Goal: Book appointment/travel/reservation

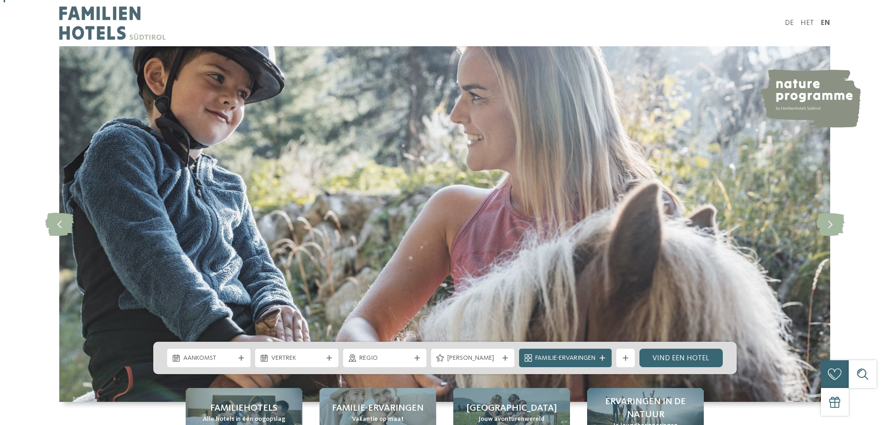
scroll to position [93, 0]
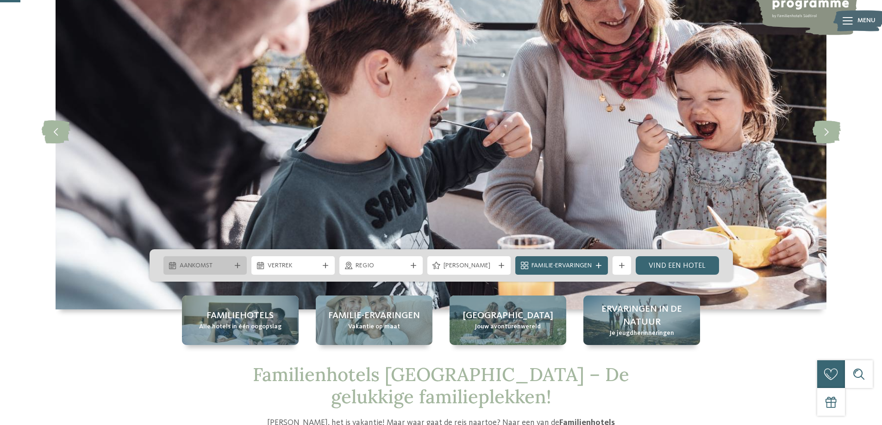
click at [237, 262] on div "Aankomst" at bounding box center [204, 265] width 83 height 19
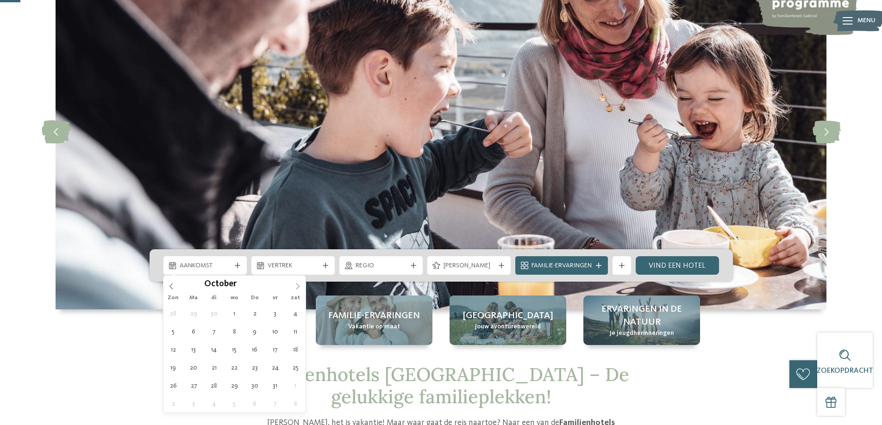
click at [294, 284] on icon at bounding box center [297, 286] width 6 height 6
click at [294, 285] on icon at bounding box center [297, 286] width 6 height 6
type input "****"
click at [294, 285] on span at bounding box center [298, 284] width 16 height 16
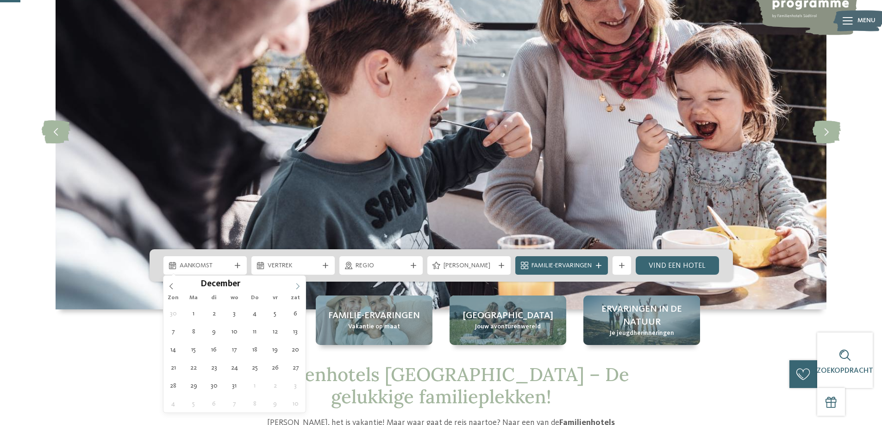
click at [294, 285] on span at bounding box center [298, 284] width 16 height 16
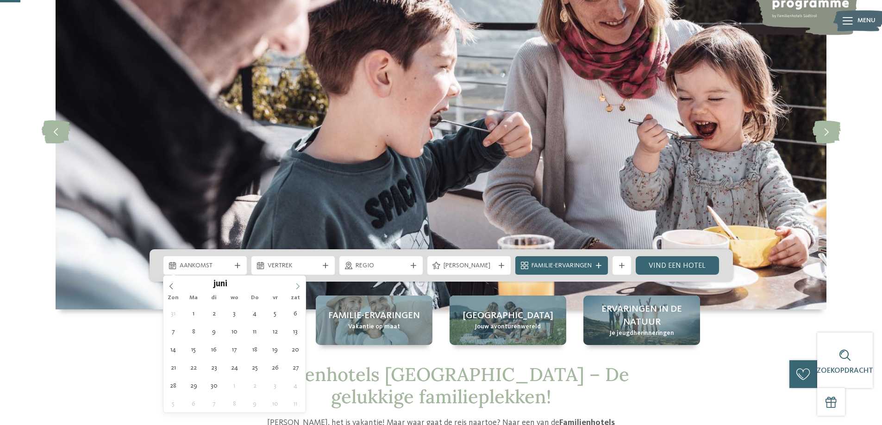
click at [294, 285] on span at bounding box center [298, 284] width 16 height 16
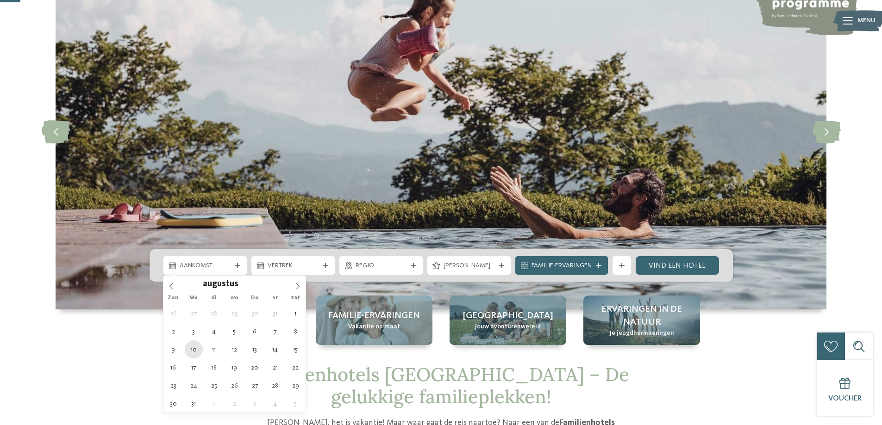
type div "[DATE]"
type input "****"
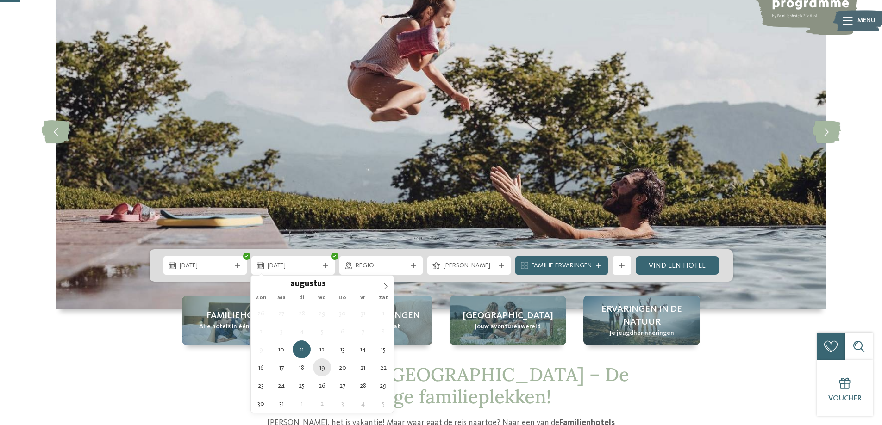
type div "[DATE]"
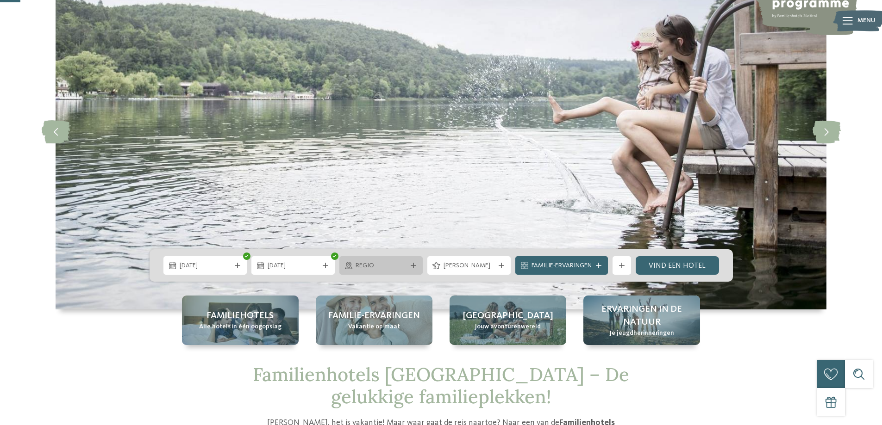
click at [383, 267] on span "Regio" at bounding box center [381, 266] width 51 height 9
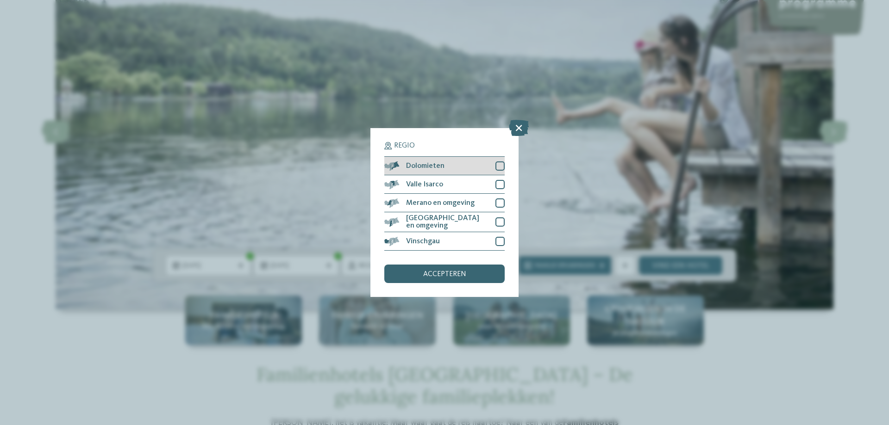
click at [501, 165] on div at bounding box center [499, 166] width 9 height 9
click at [464, 274] on font "accepteren" at bounding box center [444, 274] width 43 height 7
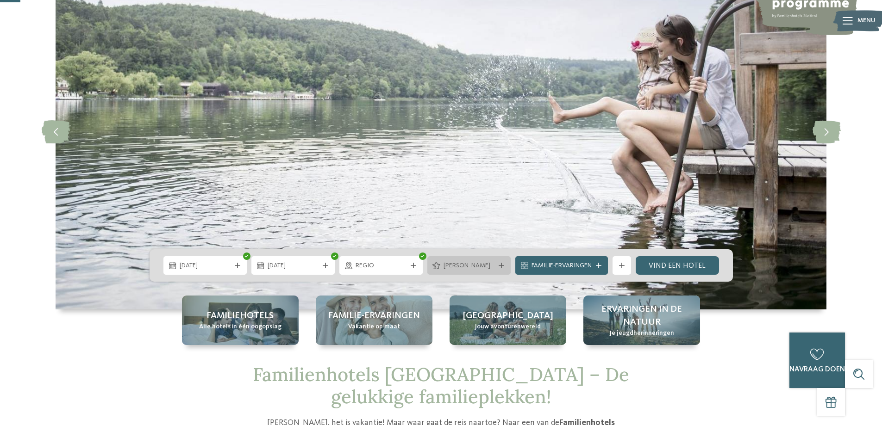
click at [481, 266] on font "[PERSON_NAME]" at bounding box center [467, 265] width 47 height 6
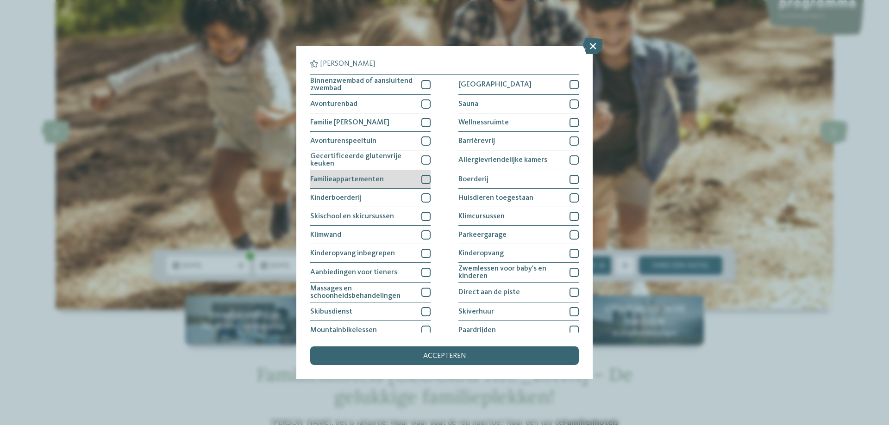
click at [423, 177] on div at bounding box center [425, 179] width 9 height 9
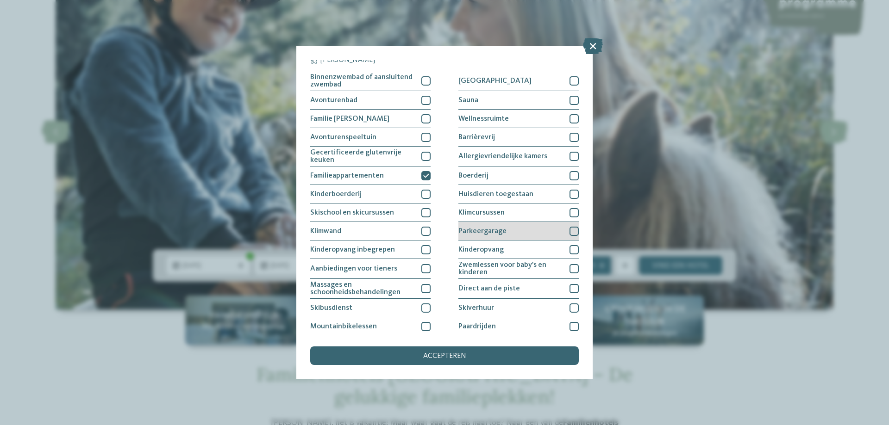
scroll to position [0, 0]
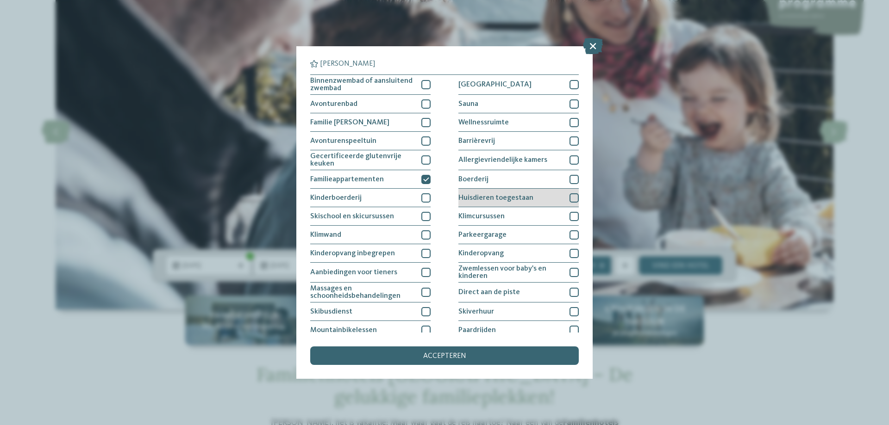
click at [571, 195] on div at bounding box center [573, 198] width 9 height 9
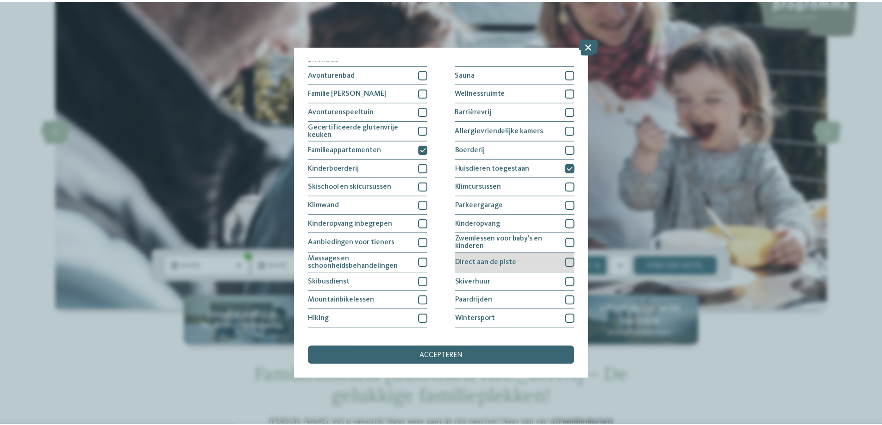
scroll to position [46, 0]
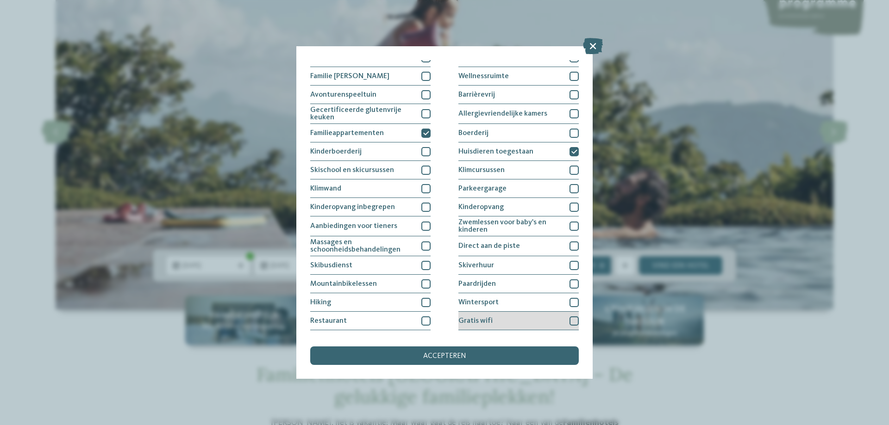
click at [506, 319] on div "Gratis wifi" at bounding box center [518, 321] width 120 height 19
click at [490, 356] on div "accepteren" at bounding box center [444, 356] width 269 height 19
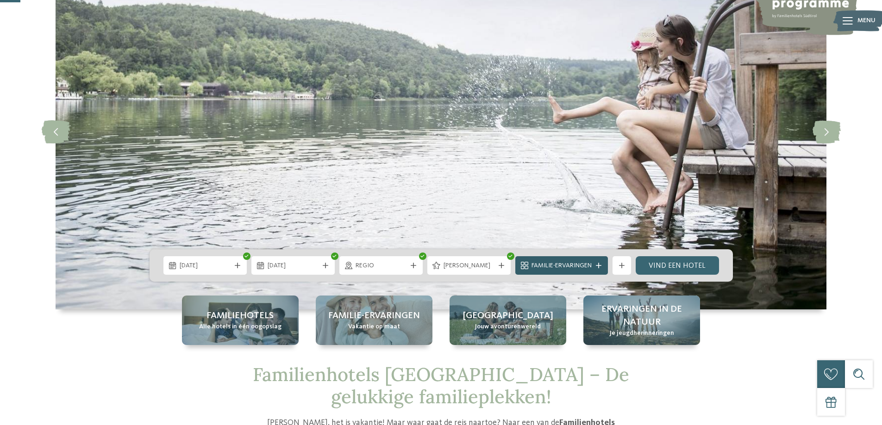
click at [599, 264] on icon at bounding box center [599, 266] width 6 height 6
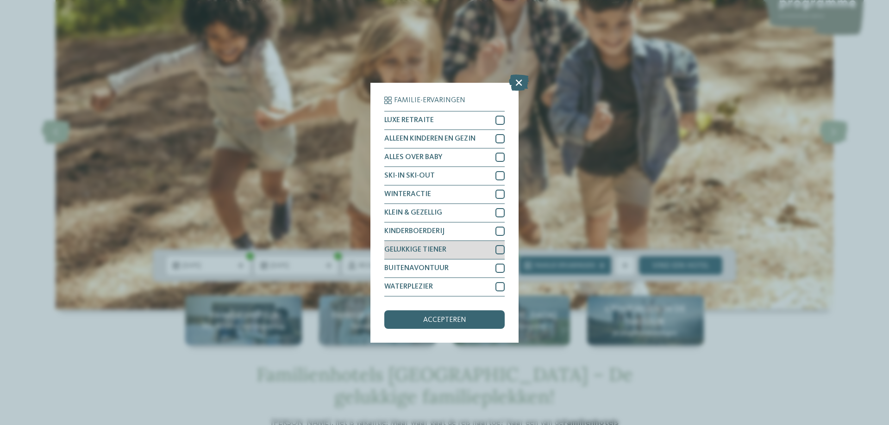
click at [501, 250] on div at bounding box center [499, 249] width 9 height 9
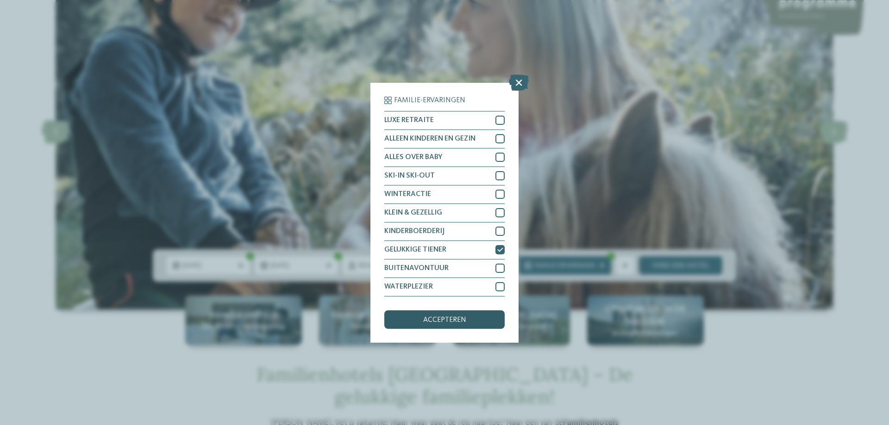
click at [484, 320] on div "accepteren" at bounding box center [444, 320] width 120 height 19
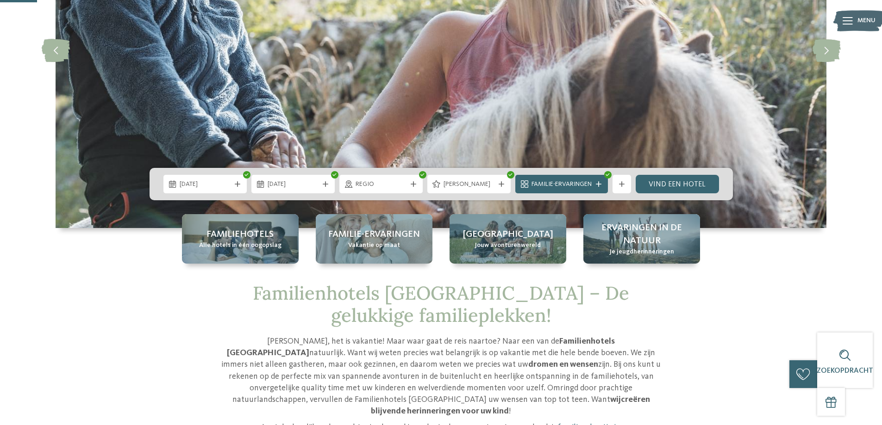
scroll to position [139, 0]
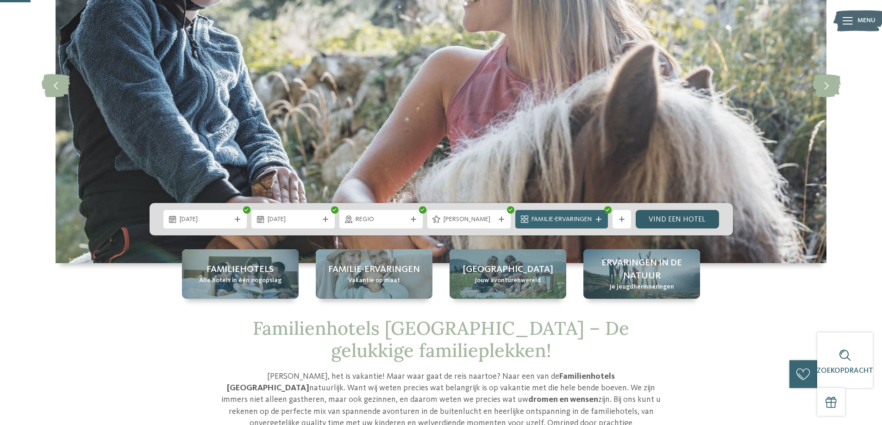
click at [690, 218] on font "Vind een hotel" at bounding box center [677, 219] width 57 height 7
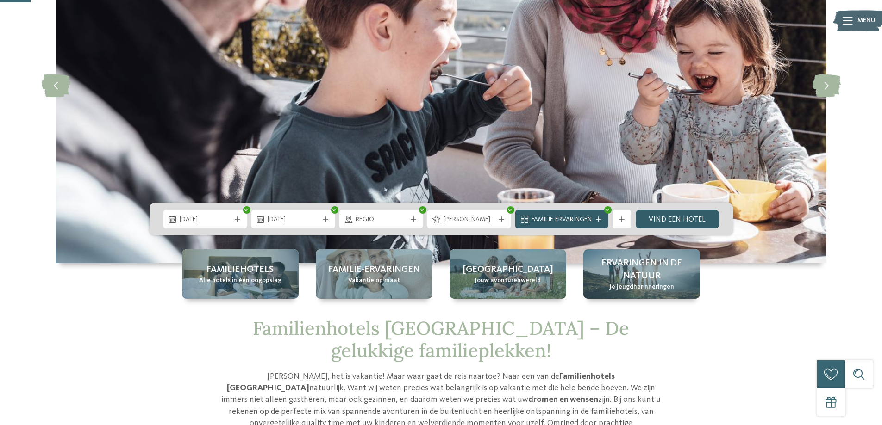
click at [562, 219] on font "Familie-ervaringen" at bounding box center [561, 219] width 60 height 6
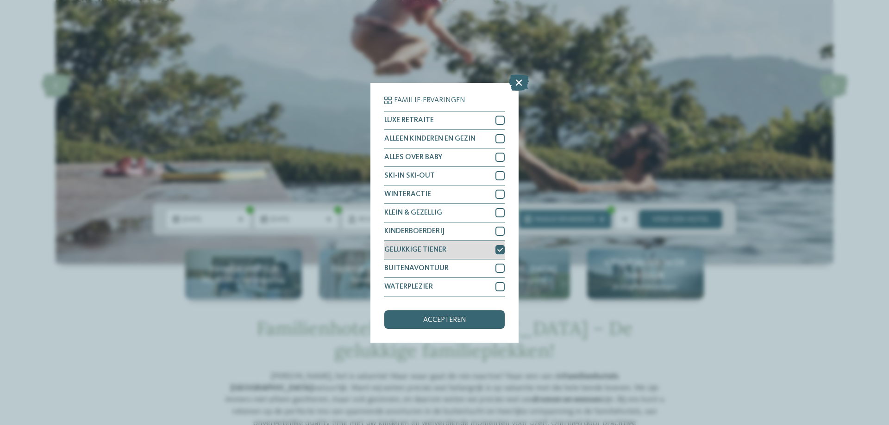
click at [499, 250] on icon at bounding box center [500, 250] width 6 height 6
click at [487, 319] on div "accepteren" at bounding box center [444, 320] width 120 height 19
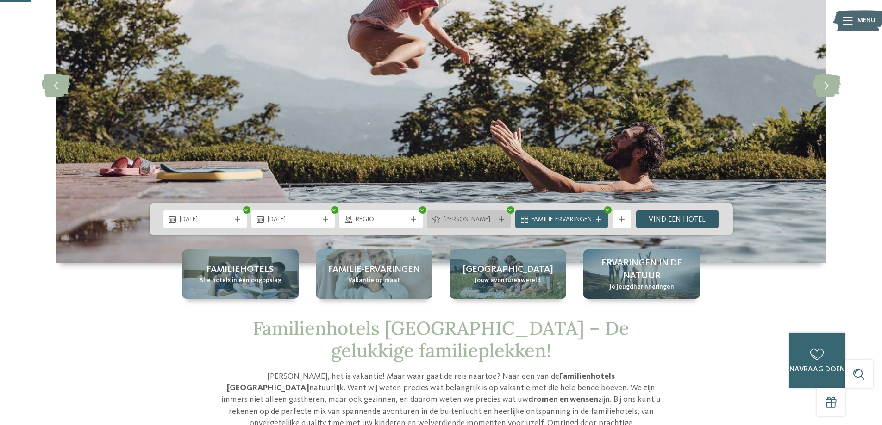
click at [451, 218] on font "[PERSON_NAME]" at bounding box center [467, 219] width 47 height 6
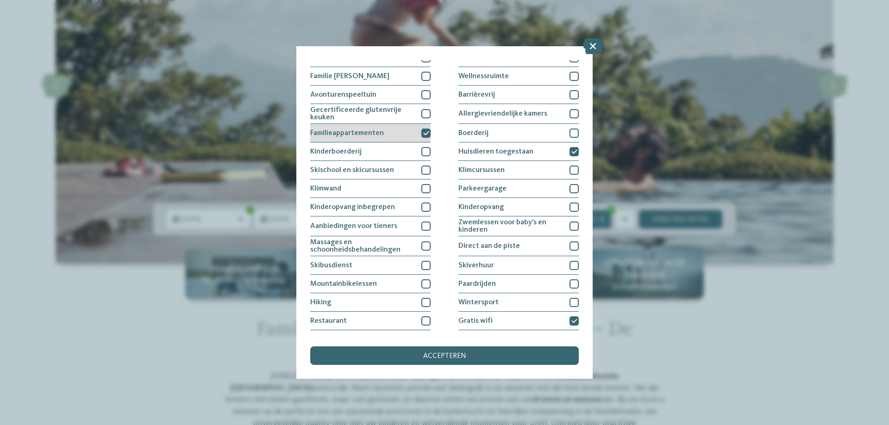
click at [423, 132] on icon at bounding box center [426, 134] width 6 height 6
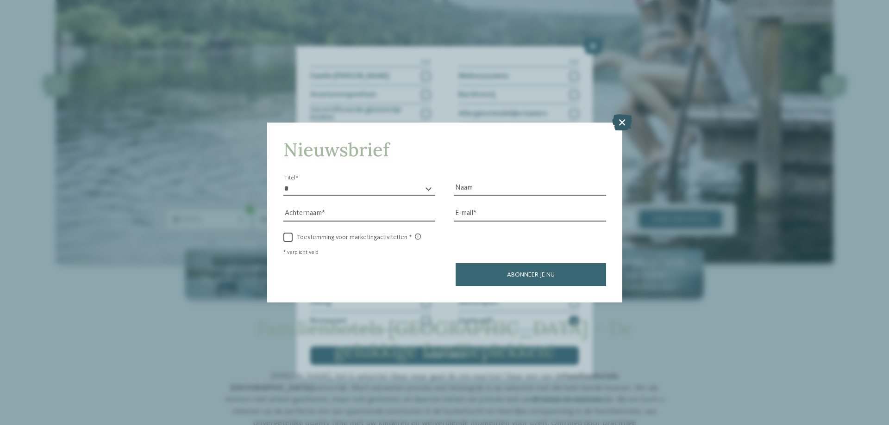
click at [620, 124] on icon at bounding box center [622, 122] width 20 height 16
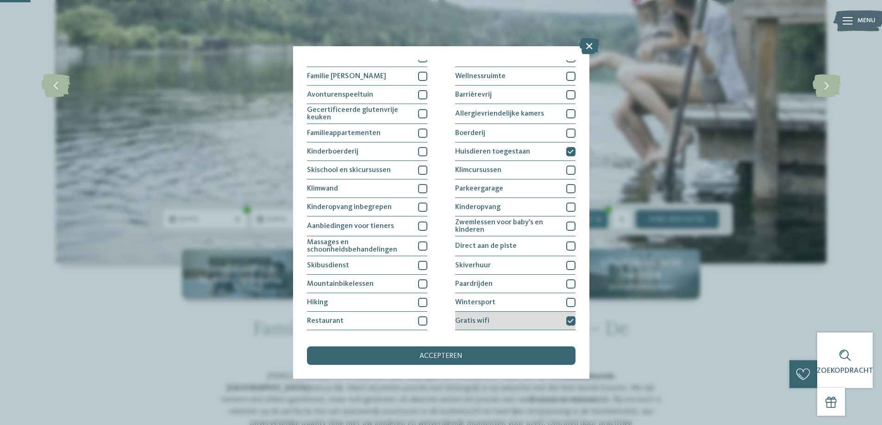
click at [568, 319] on icon at bounding box center [571, 322] width 6 height 6
click at [551, 344] on div "Mijn wensen Binnenzwembad of aansluitend zwembad Buitenzwembad Sauna" at bounding box center [441, 212] width 269 height 305
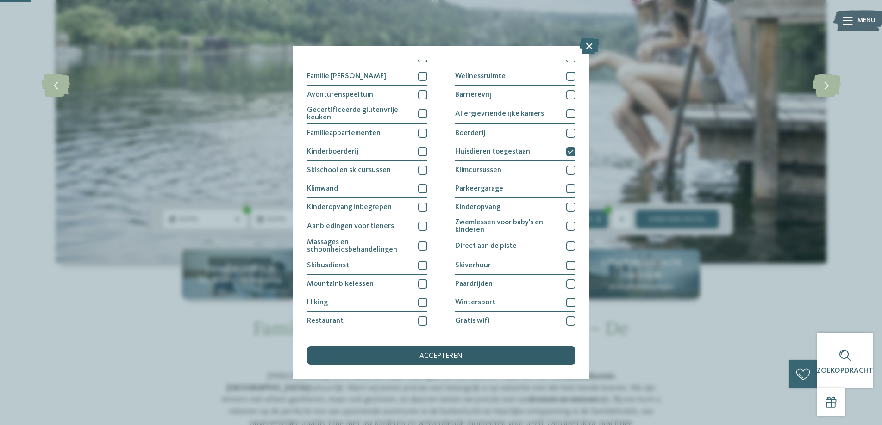
click at [551, 351] on div "accepteren" at bounding box center [441, 356] width 269 height 19
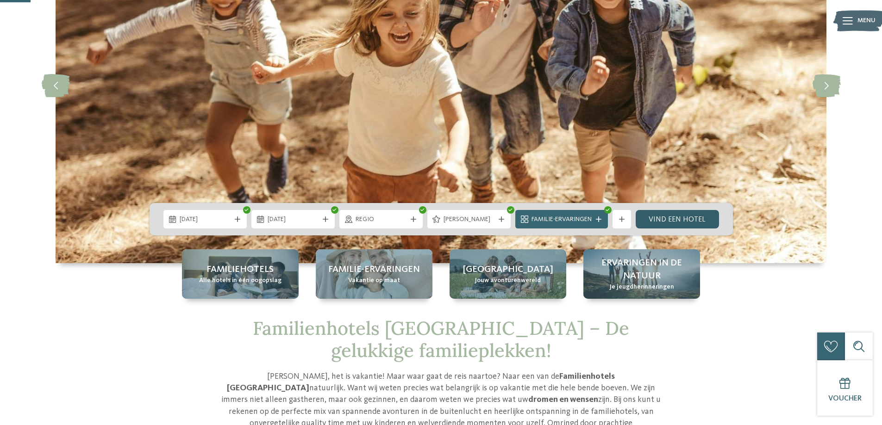
click at [695, 216] on link "Vind een hotel" at bounding box center [677, 219] width 83 height 19
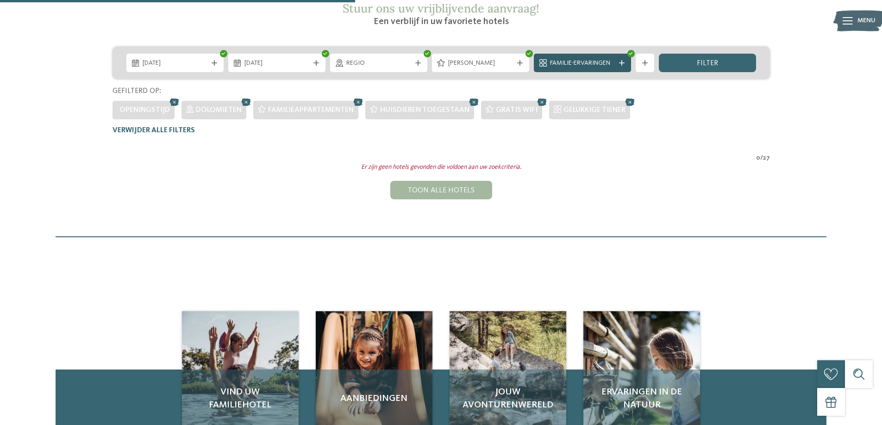
click at [623, 60] on icon at bounding box center [622, 63] width 6 height 6
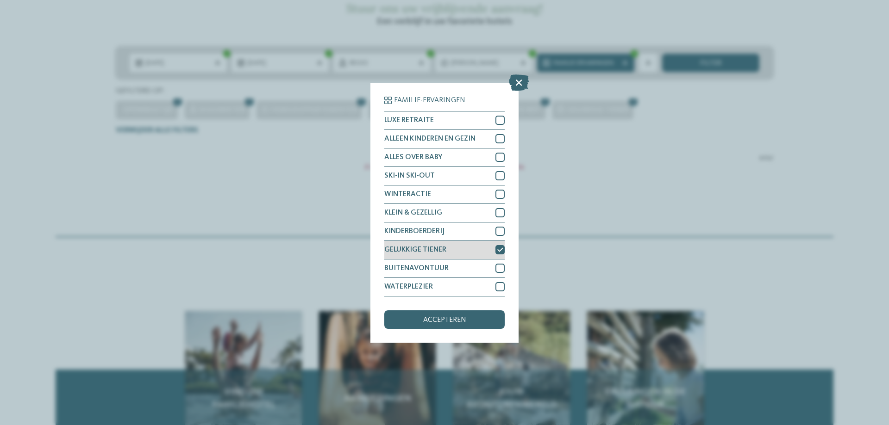
click at [501, 249] on icon at bounding box center [500, 250] width 6 height 6
click at [473, 313] on div "accepteren" at bounding box center [444, 320] width 120 height 19
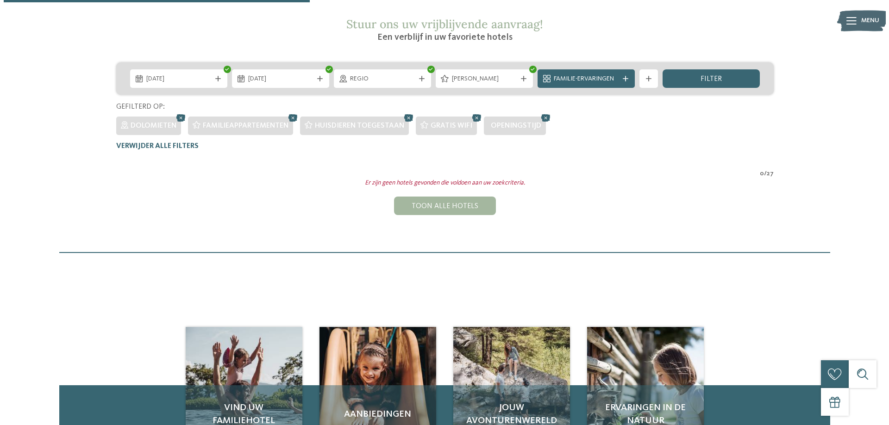
scroll to position [165, 0]
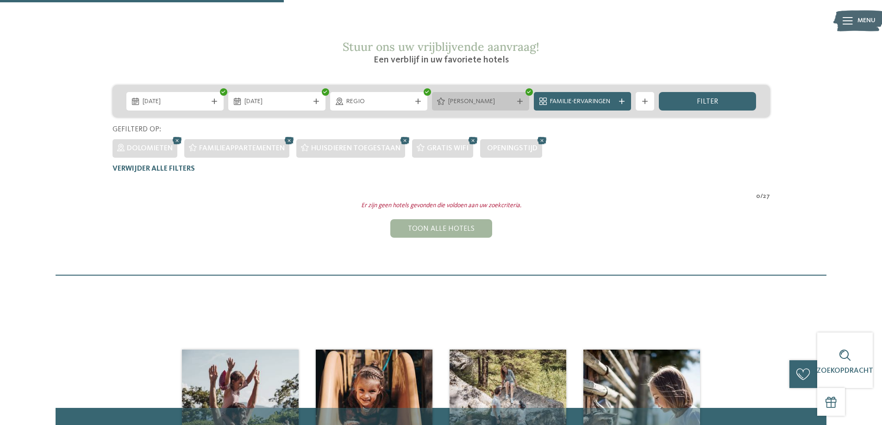
click at [517, 99] on icon at bounding box center [520, 102] width 6 height 6
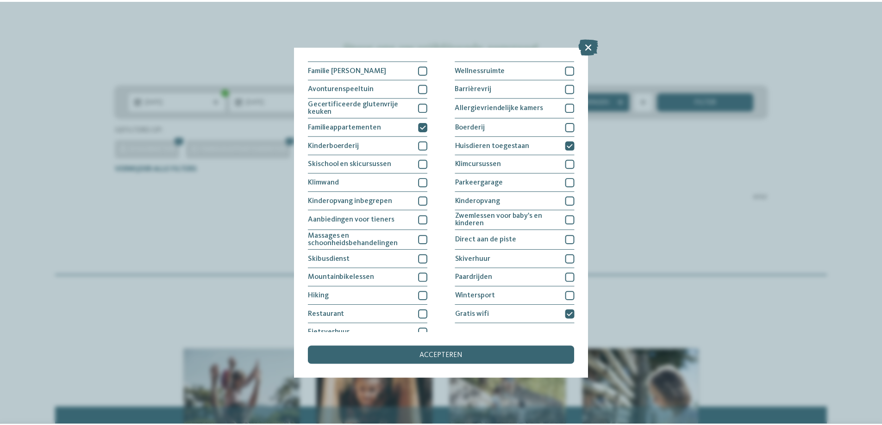
scroll to position [62, 0]
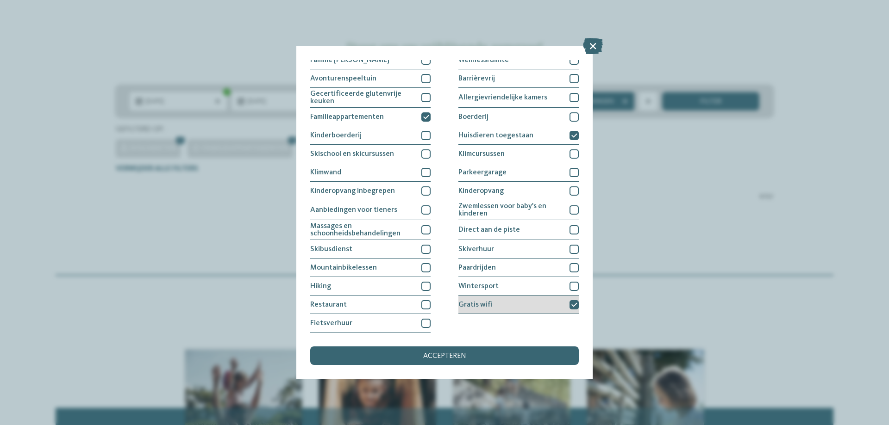
click at [571, 303] on icon at bounding box center [574, 305] width 6 height 6
click at [534, 352] on div "accepteren" at bounding box center [444, 356] width 269 height 19
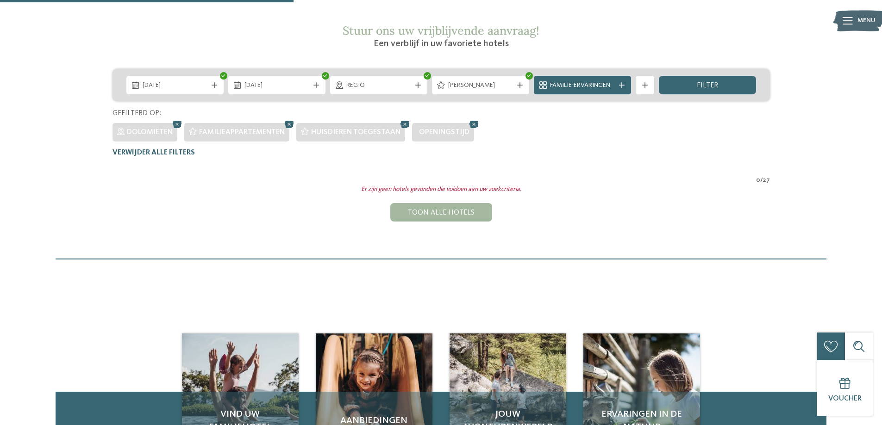
scroll to position [165, 0]
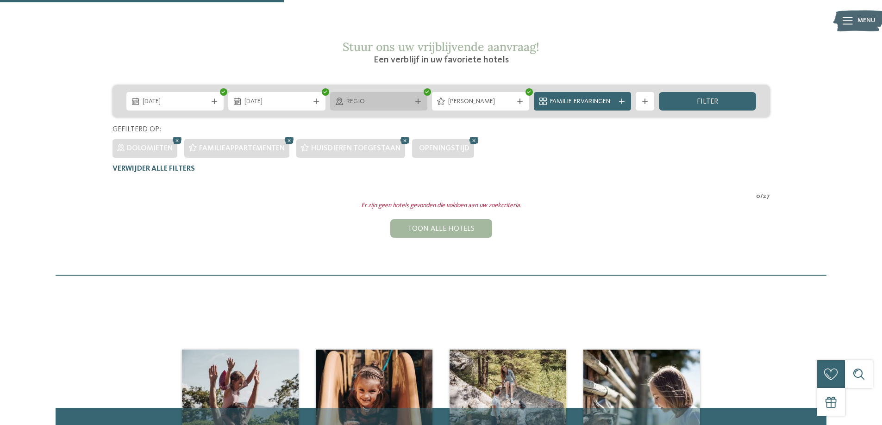
click at [384, 97] on span "Regio" at bounding box center [378, 101] width 65 height 9
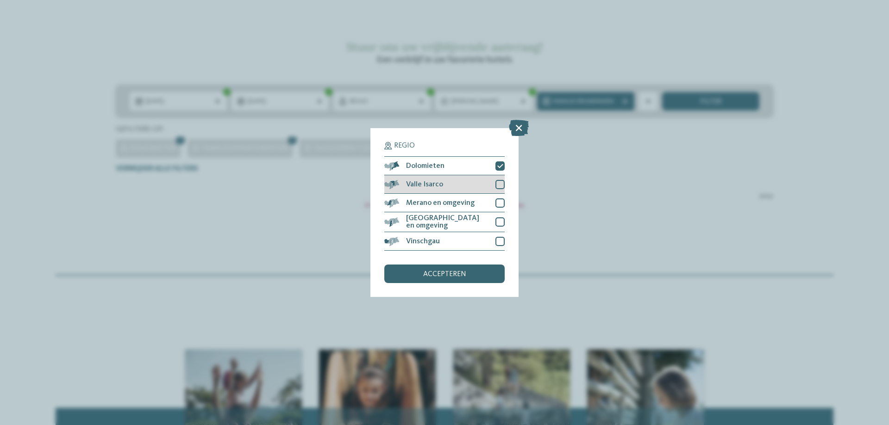
click at [497, 184] on div at bounding box center [499, 184] width 9 height 9
click at [500, 207] on div at bounding box center [499, 203] width 9 height 9
click at [502, 219] on div at bounding box center [499, 222] width 9 height 9
click at [504, 237] on div at bounding box center [499, 241] width 9 height 9
click at [469, 278] on div "accepteren" at bounding box center [444, 274] width 120 height 19
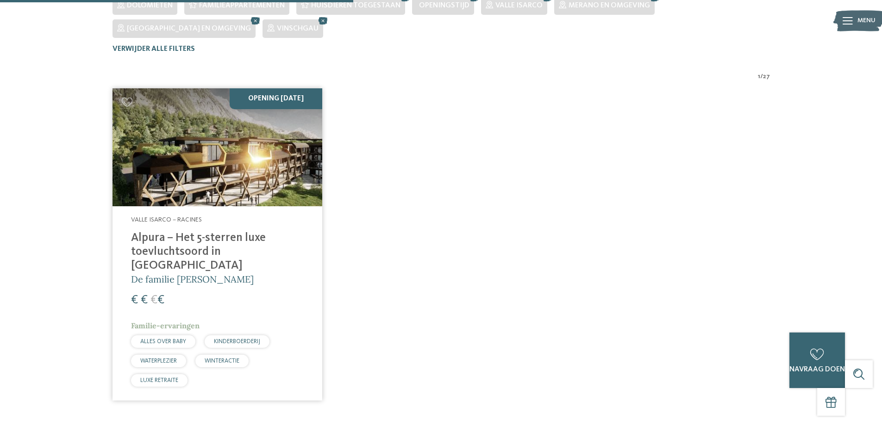
scroll to position [327, 0]
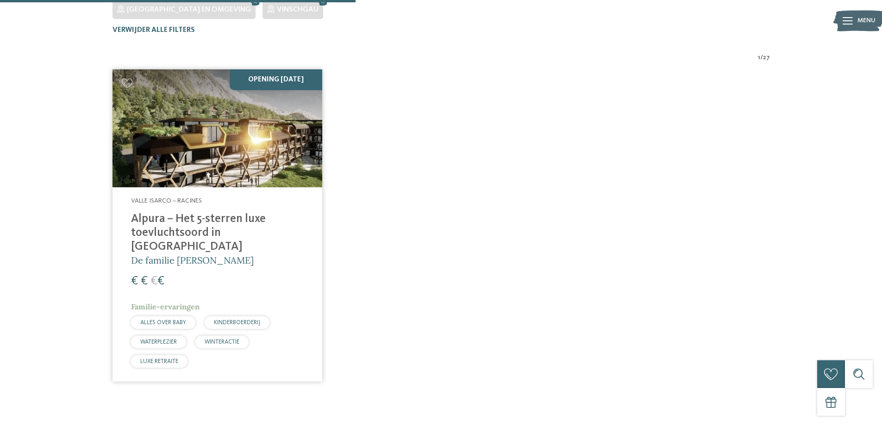
click at [214, 213] on font "Alpura – Het 5-sterren luxe toevluchtsoord in [GEOGRAPHIC_DATA]" at bounding box center [198, 232] width 135 height 39
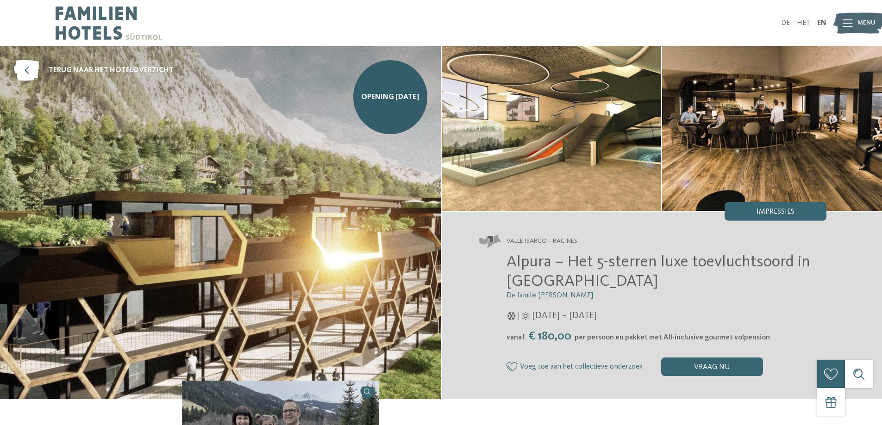
click at [799, 212] on div "Impressies" at bounding box center [776, 211] width 102 height 19
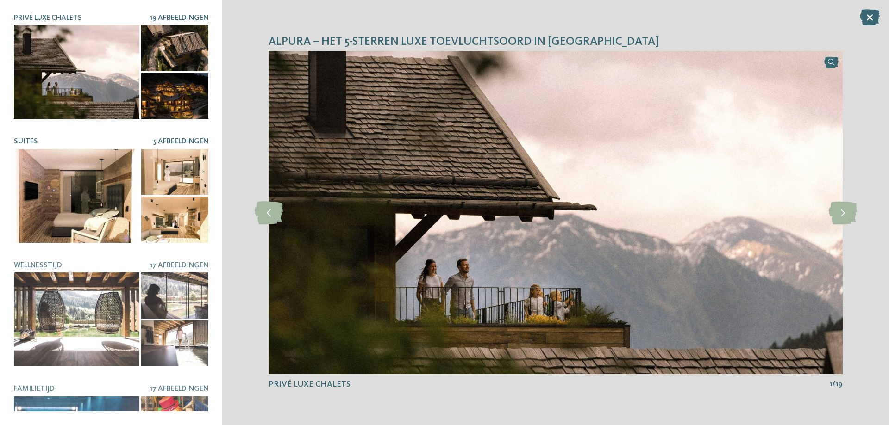
click at [95, 210] on div at bounding box center [76, 196] width 125 height 94
